Goal: Navigation & Orientation: Find specific page/section

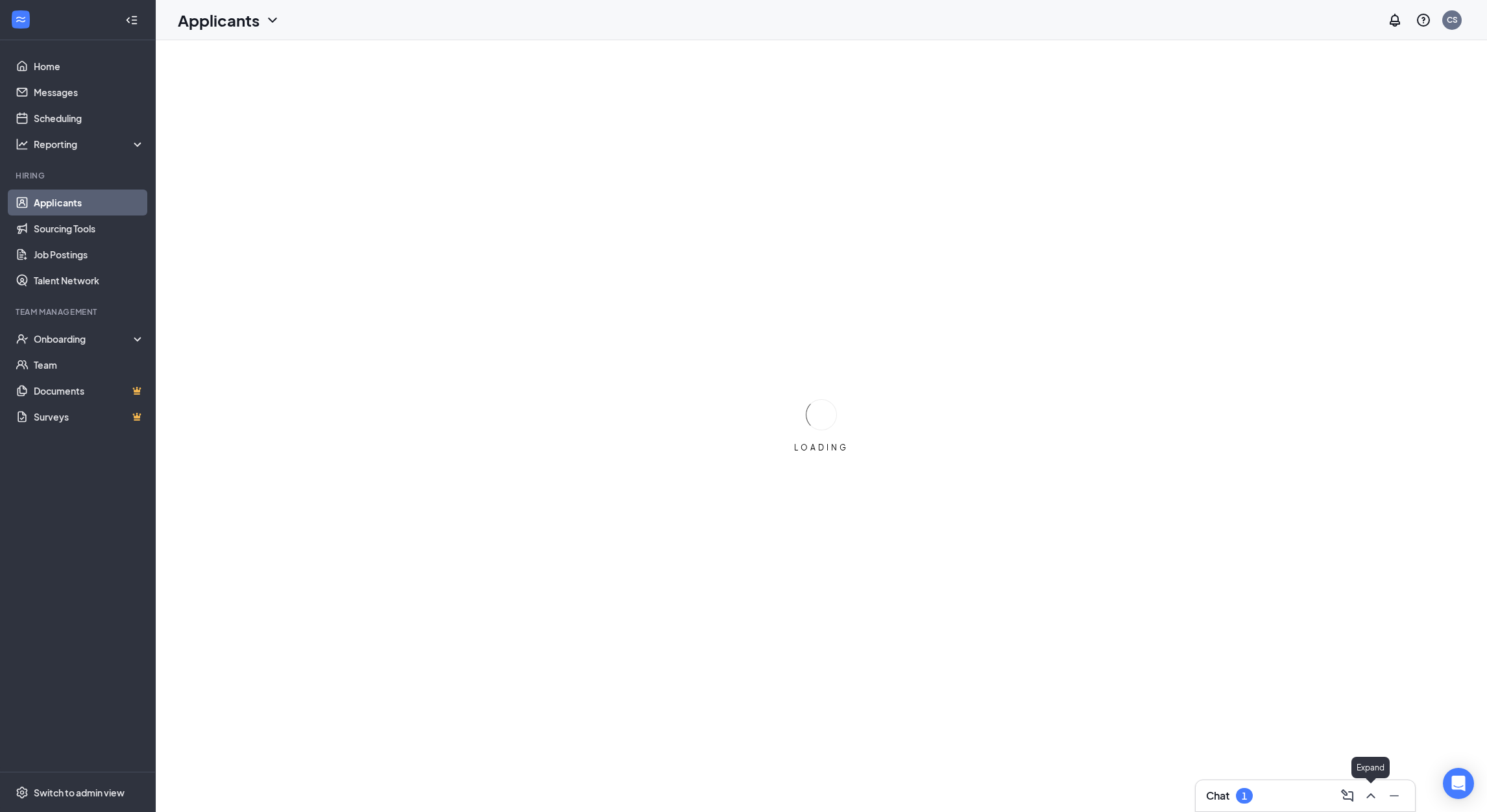
click at [1369, 794] on icon "ChevronUp" at bounding box center [1371, 796] width 8 height 6
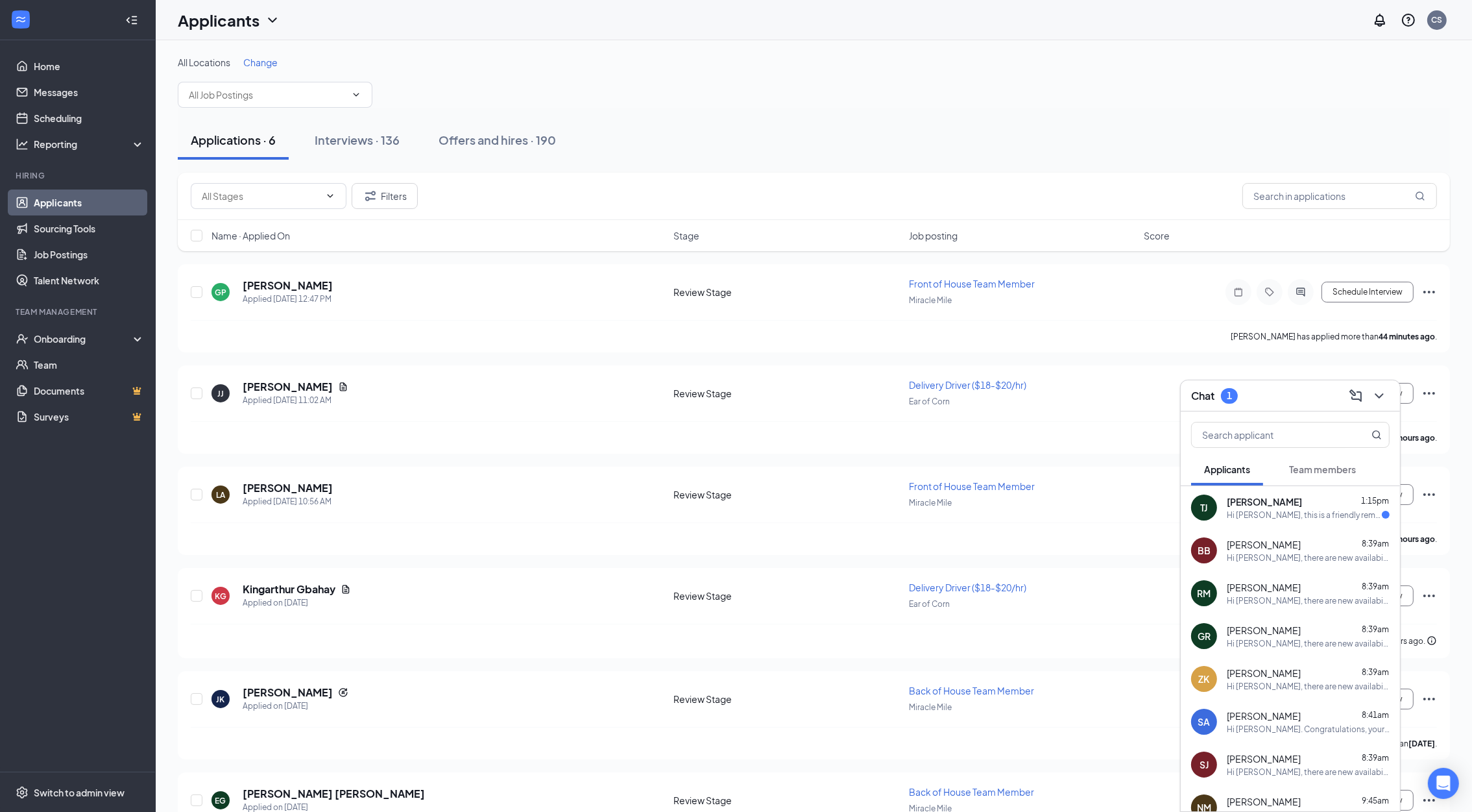
click at [1239, 510] on div "Hi [PERSON_NAME], this is a friendly reminder. Your interview with [DEMOGRAPHIC…" at bounding box center [1304, 515] width 155 height 11
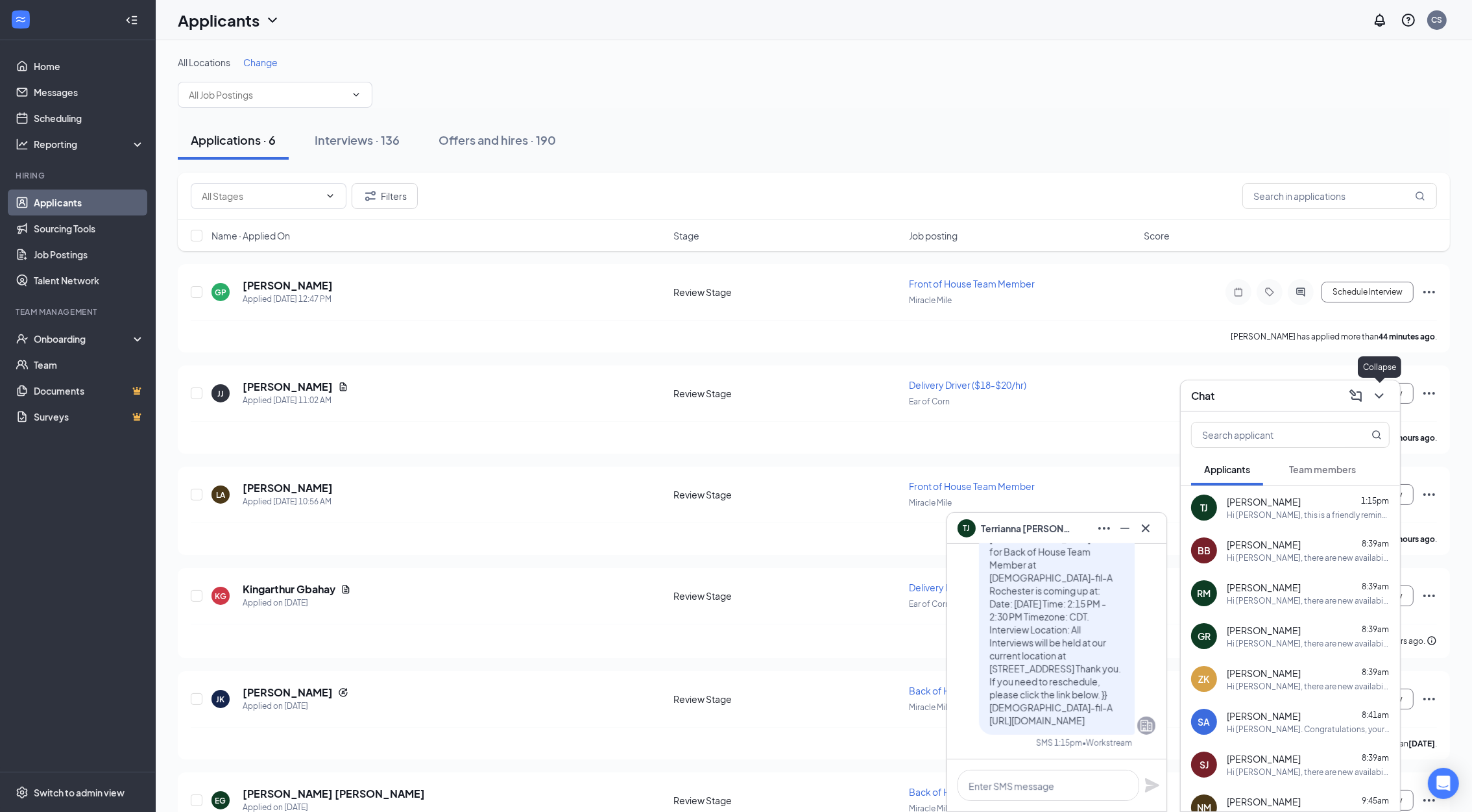
click at [1388, 397] on button at bounding box center [1379, 396] width 21 height 21
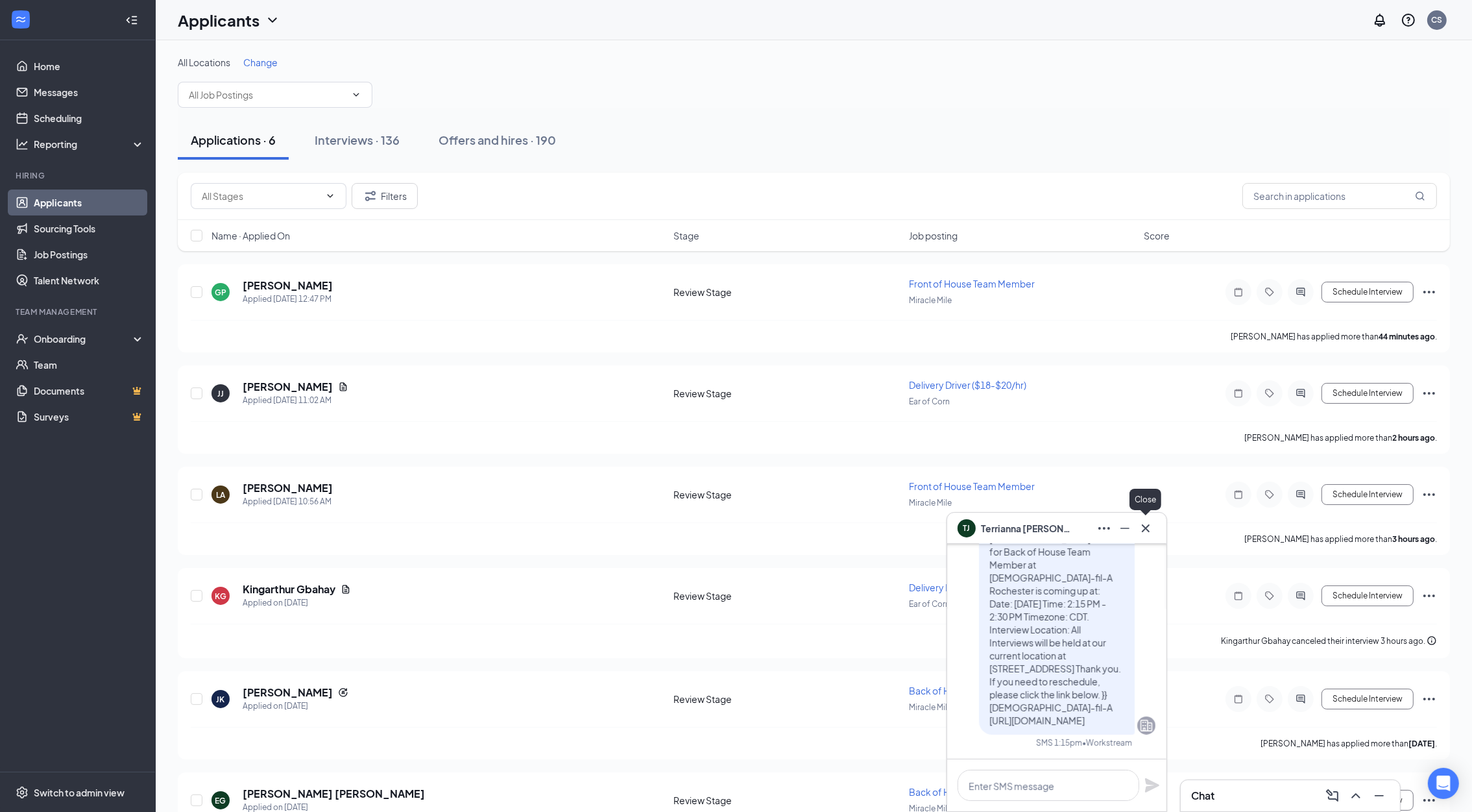
click at [1143, 527] on icon "Cross" at bounding box center [1145, 528] width 8 height 8
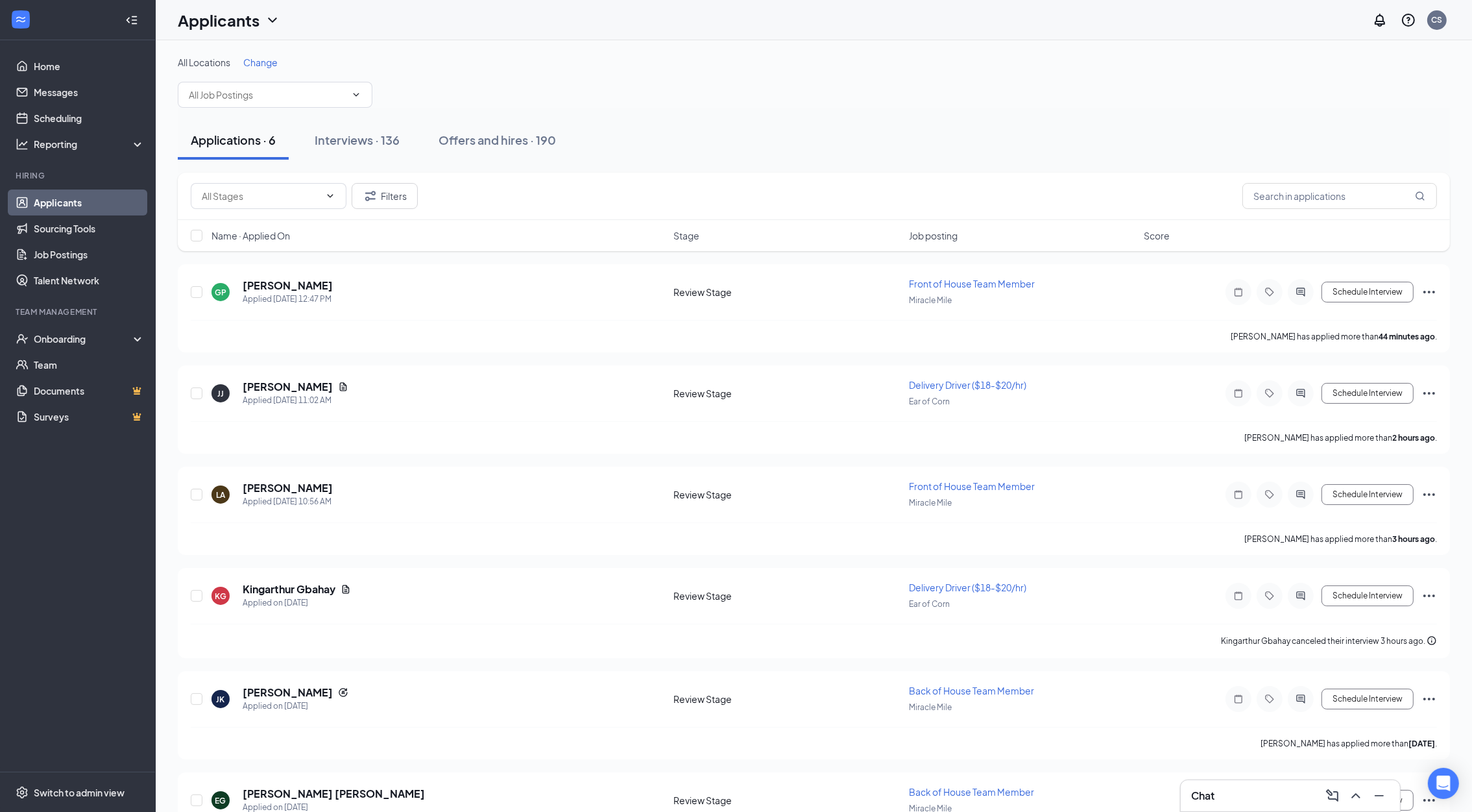
click at [87, 194] on link "Applicants" at bounding box center [89, 203] width 111 height 26
click at [340, 138] on div "Interviews · 136" at bounding box center [357, 139] width 85 height 16
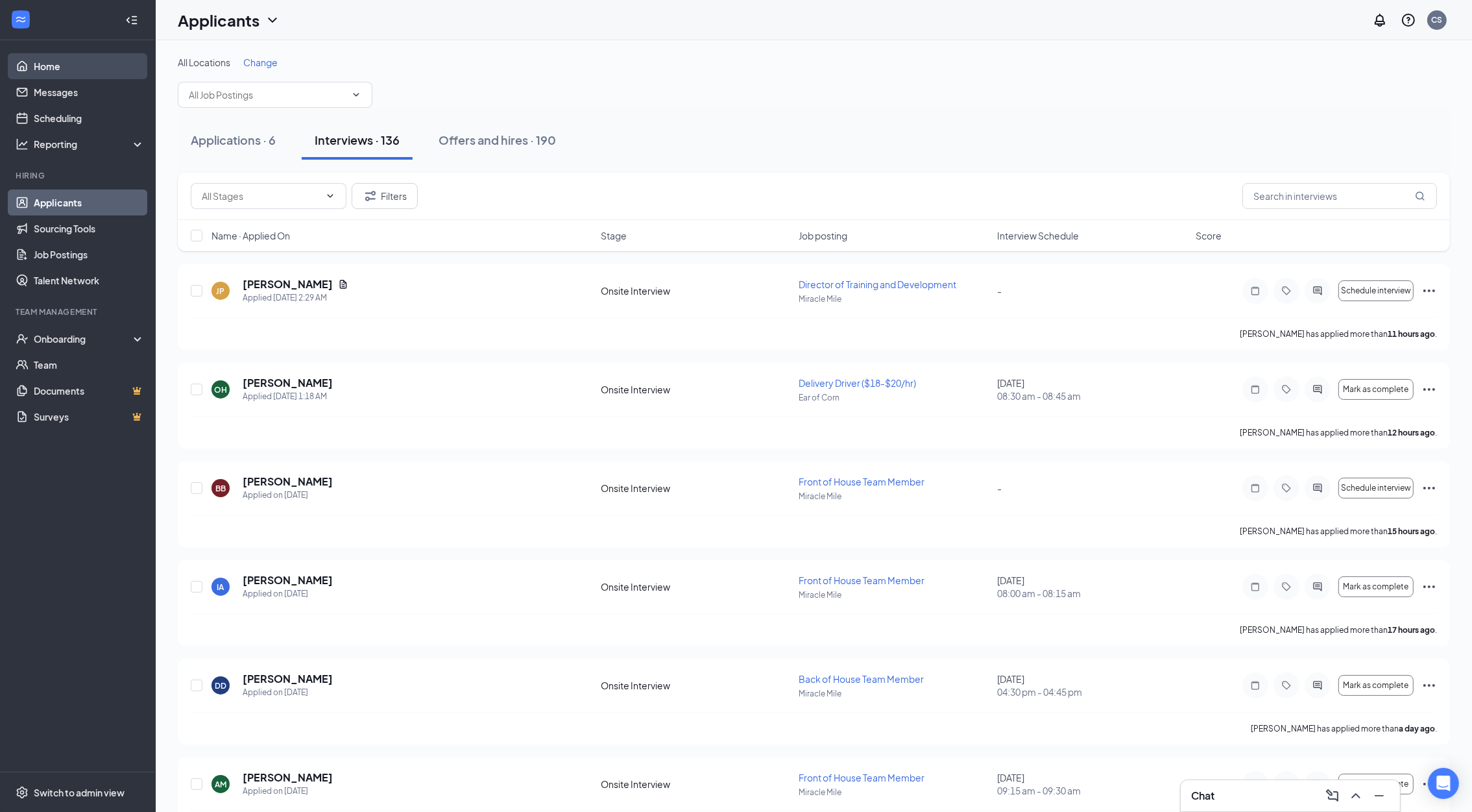
click at [52, 65] on link "Home" at bounding box center [89, 67] width 111 height 26
